Goal: Information Seeking & Learning: Check status

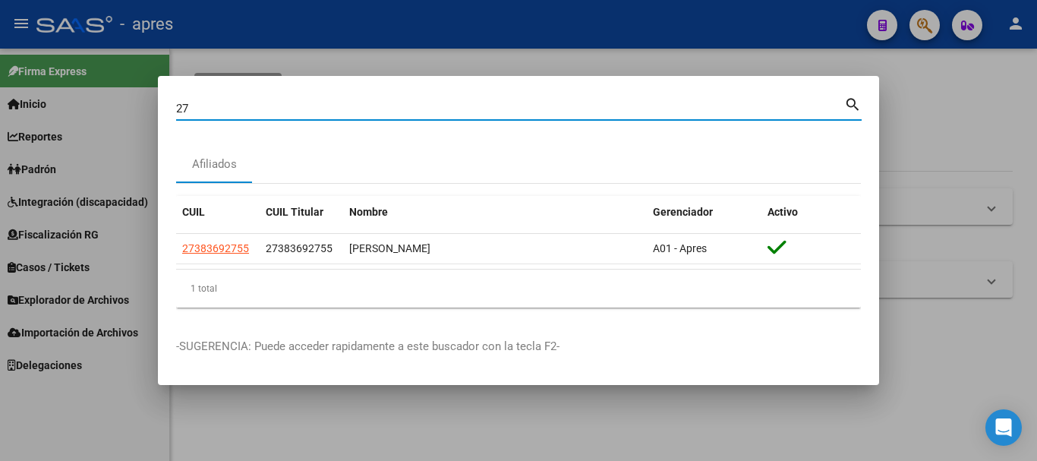
type input "2"
type input "20416747653"
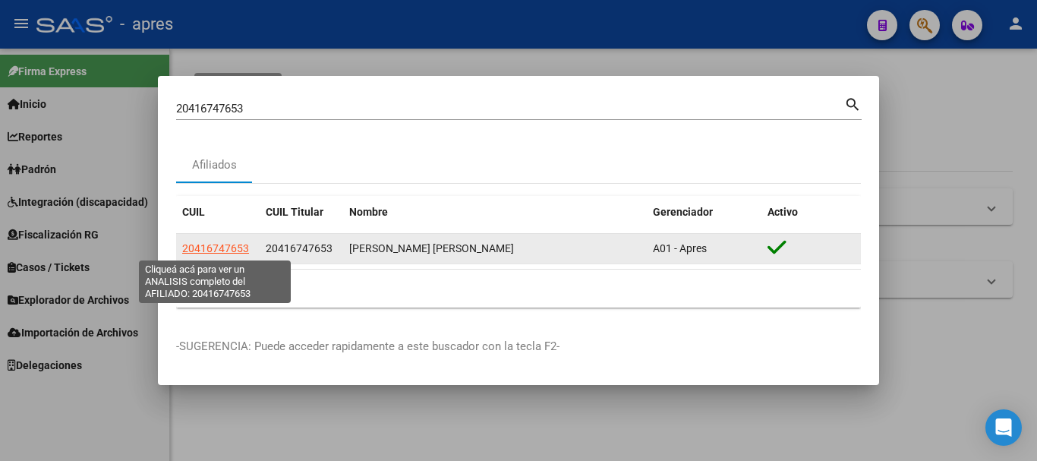
click at [218, 243] on span "20416747653" at bounding box center [215, 248] width 67 height 12
type textarea "20416747653"
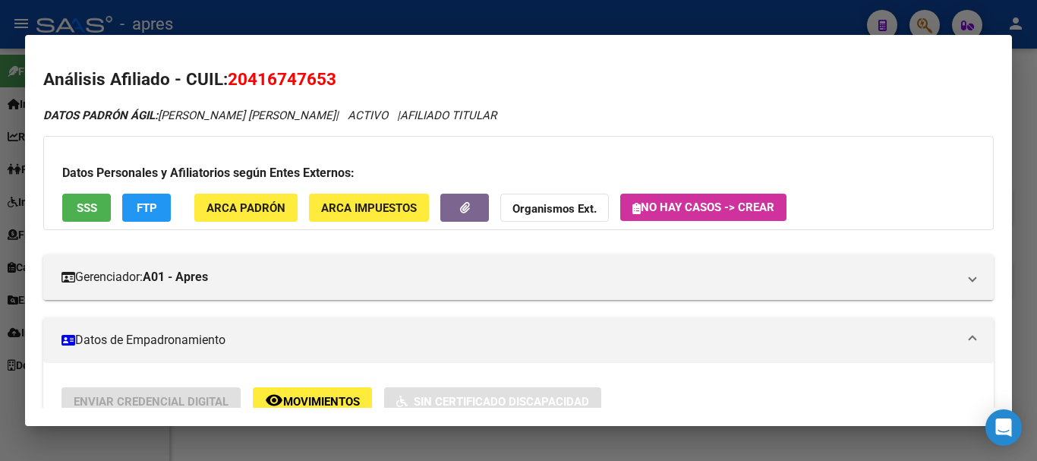
click at [93, 212] on span "SSS" at bounding box center [87, 208] width 21 height 14
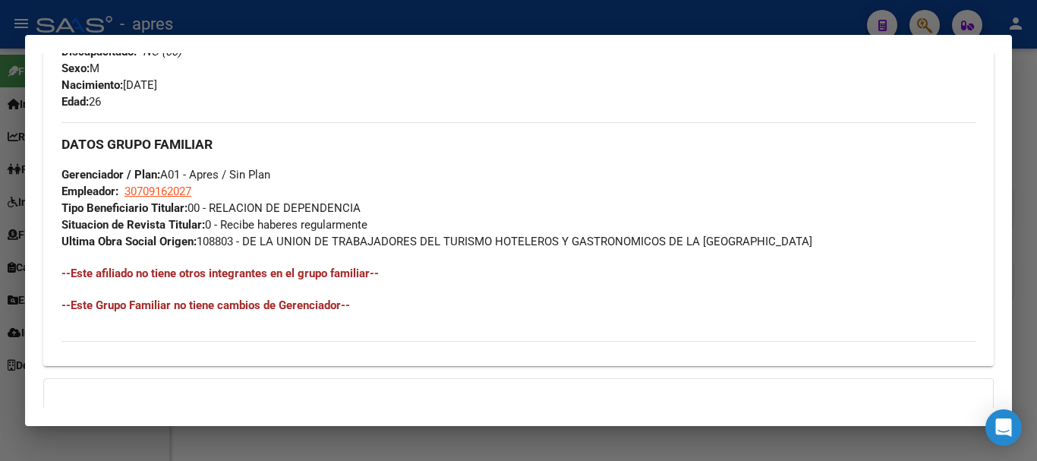
scroll to position [815, 0]
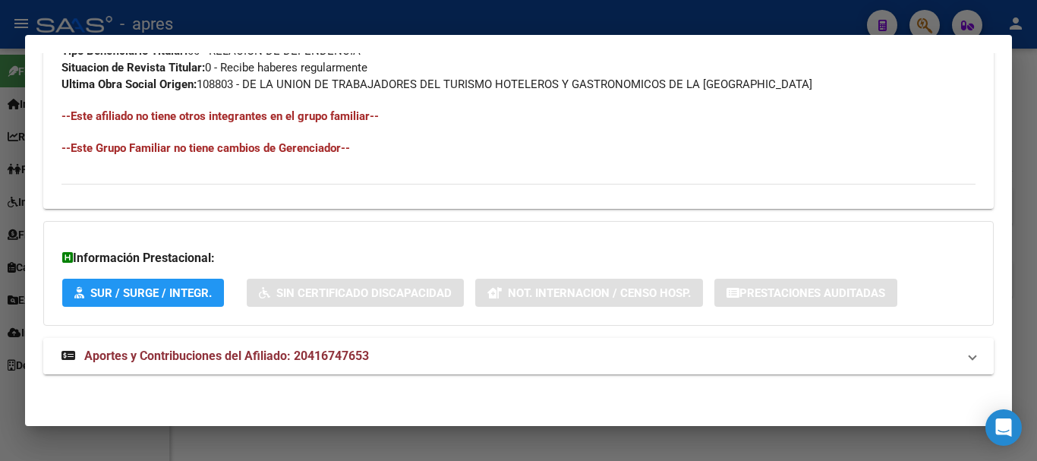
click at [430, 367] on mat-expansion-panel-header "Aportes y Contribuciones del Afiliado: 20416747653" at bounding box center [518, 356] width 951 height 36
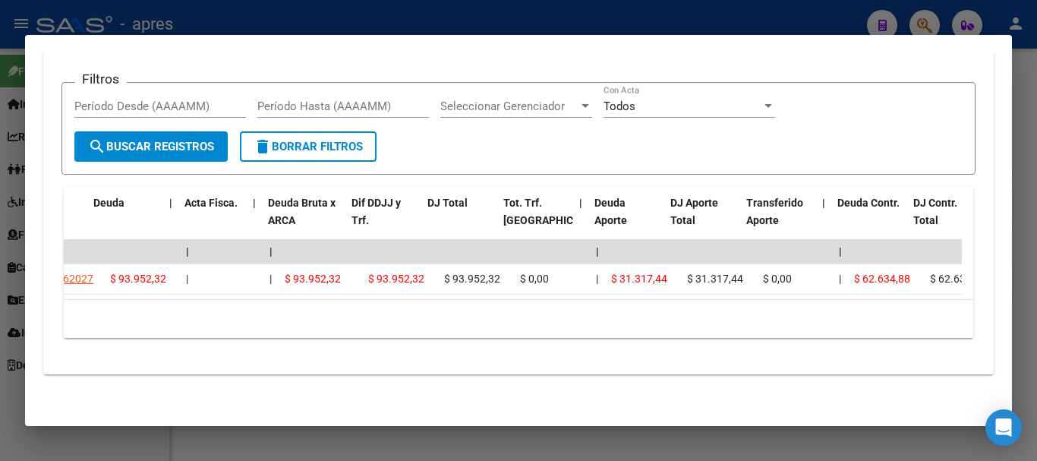
scroll to position [0, 121]
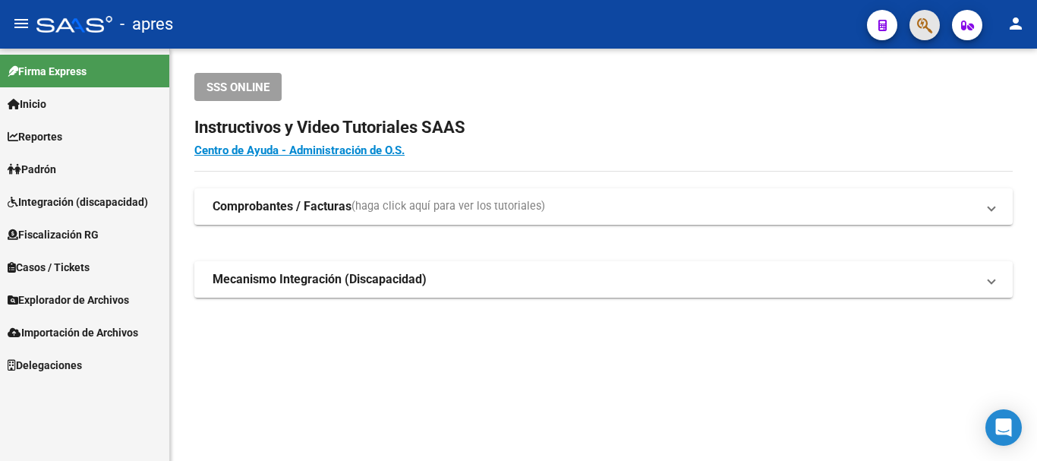
click at [915, 27] on button "button" at bounding box center [925, 25] width 30 height 30
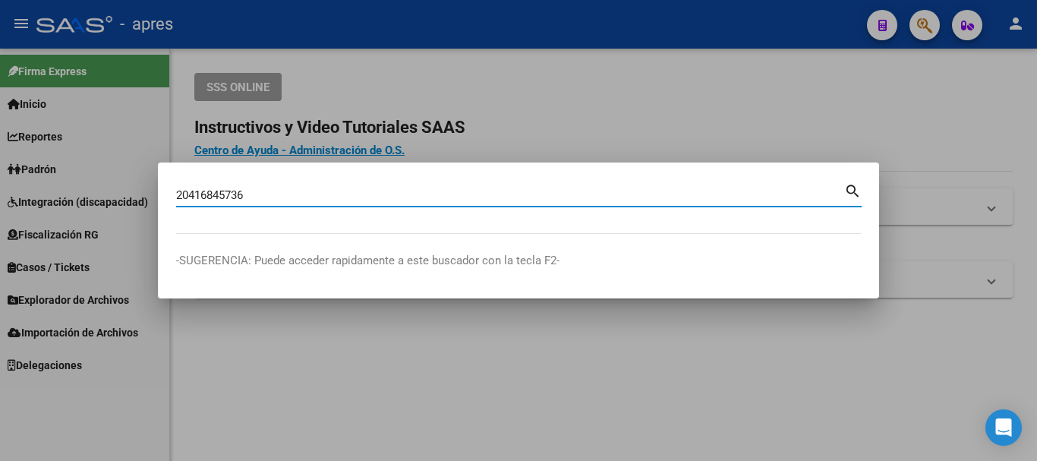
type input "20416845736"
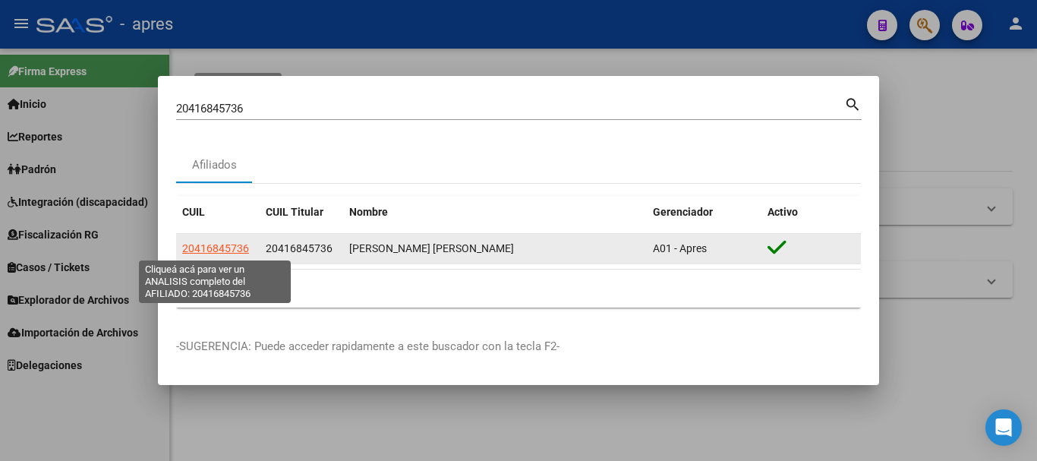
click at [223, 250] on span "20416845736" at bounding box center [215, 248] width 67 height 12
type textarea "20416845736"
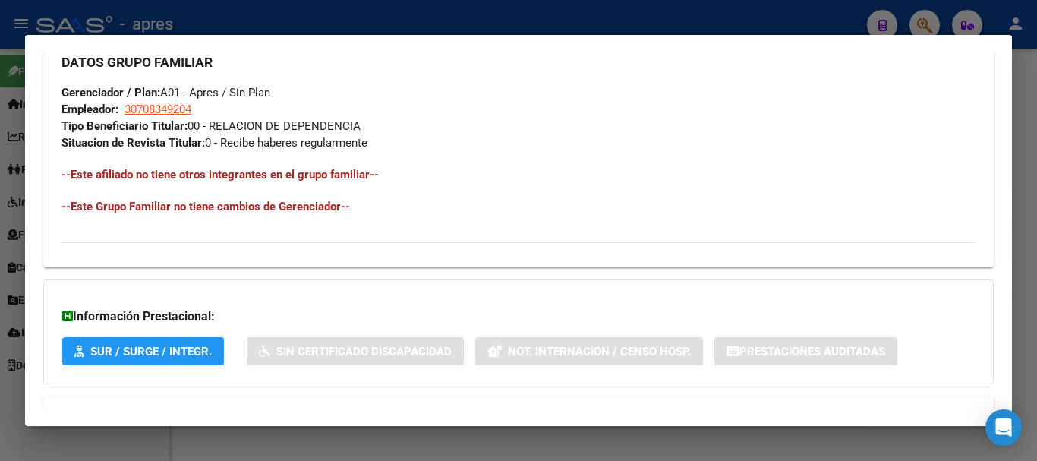
scroll to position [798, 0]
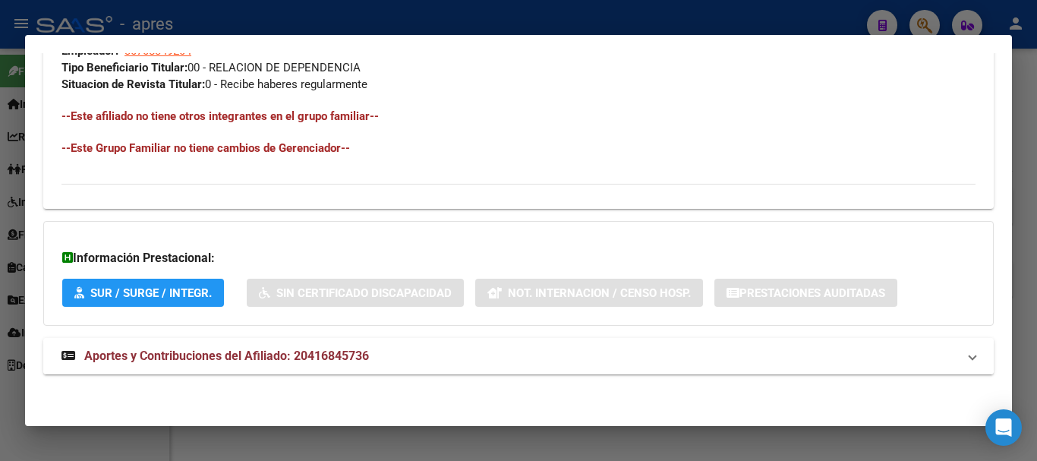
click at [528, 348] on mat-panel-title "Aportes y Contribuciones del Afiliado: 20416845736" at bounding box center [510, 356] width 896 height 18
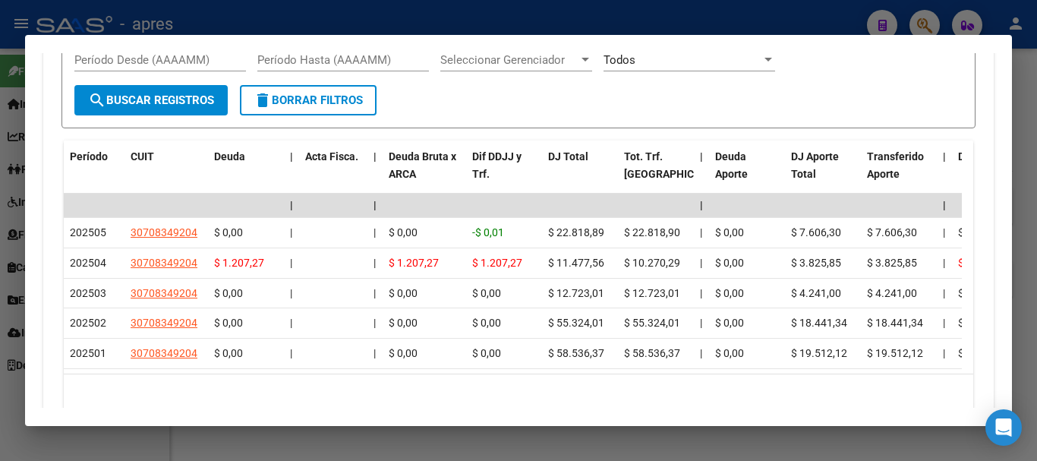
scroll to position [1331, 0]
